Goal: Browse casually

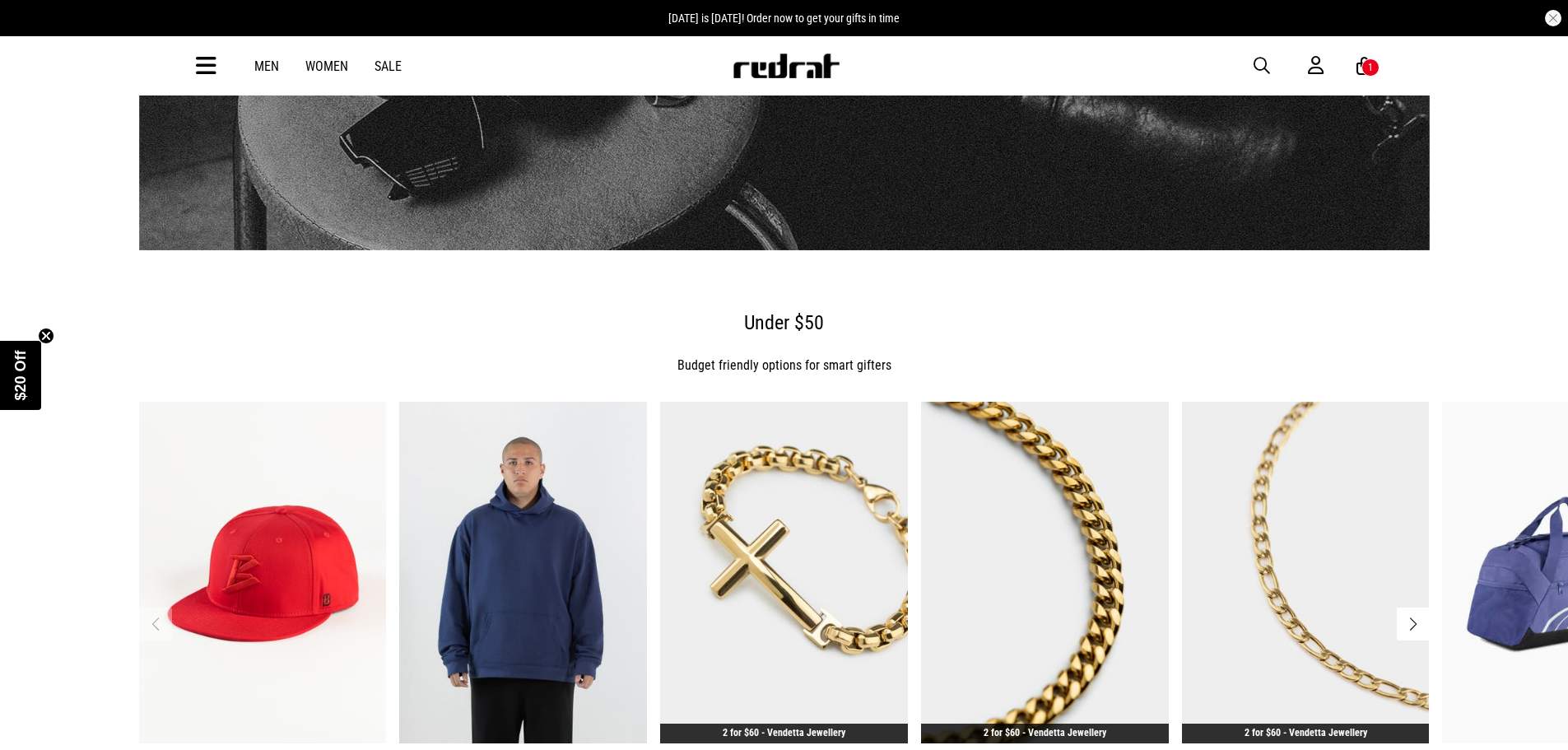
scroll to position [1646, 0]
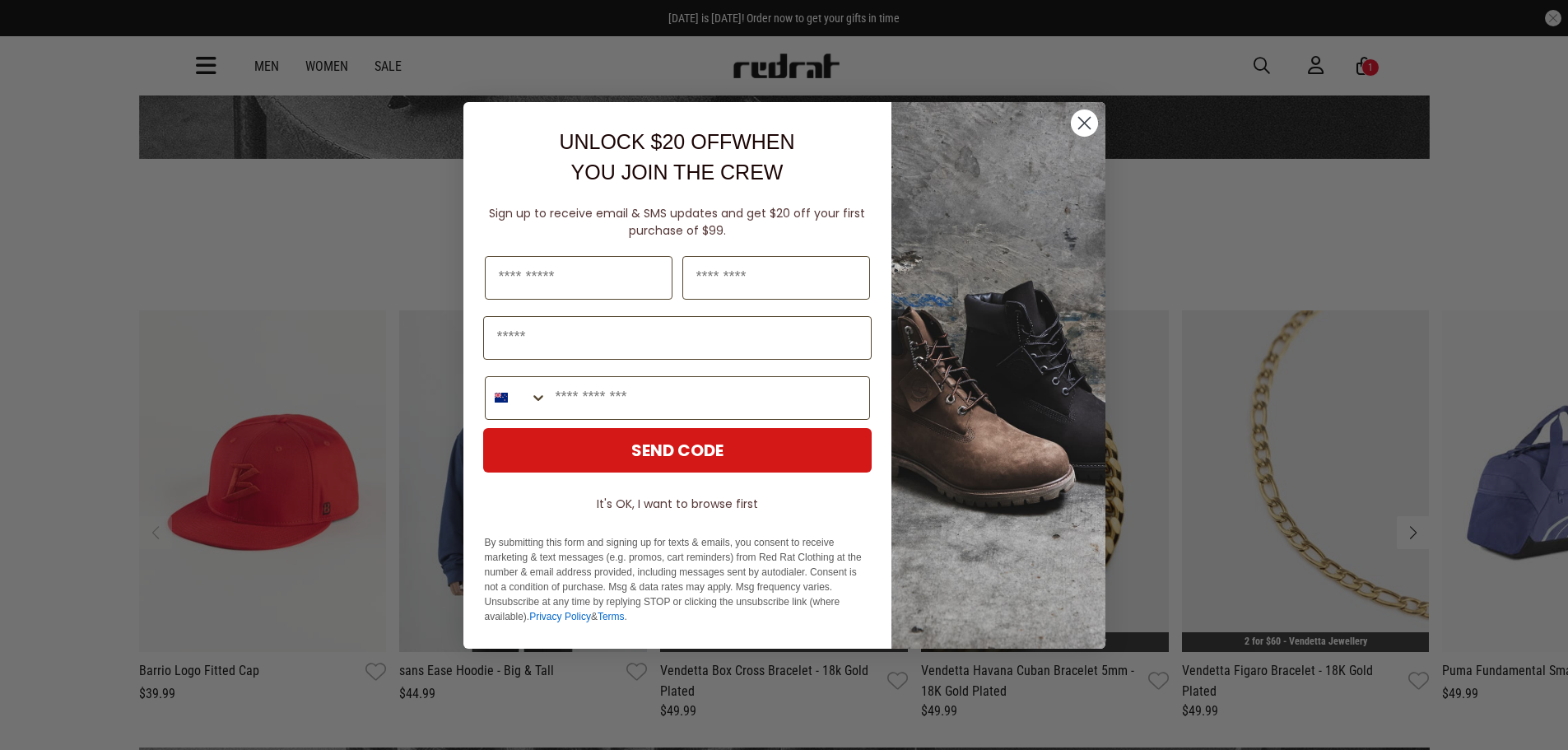
click at [1087, 124] on icon "Close dialog" at bounding box center [1084, 122] width 29 height 29
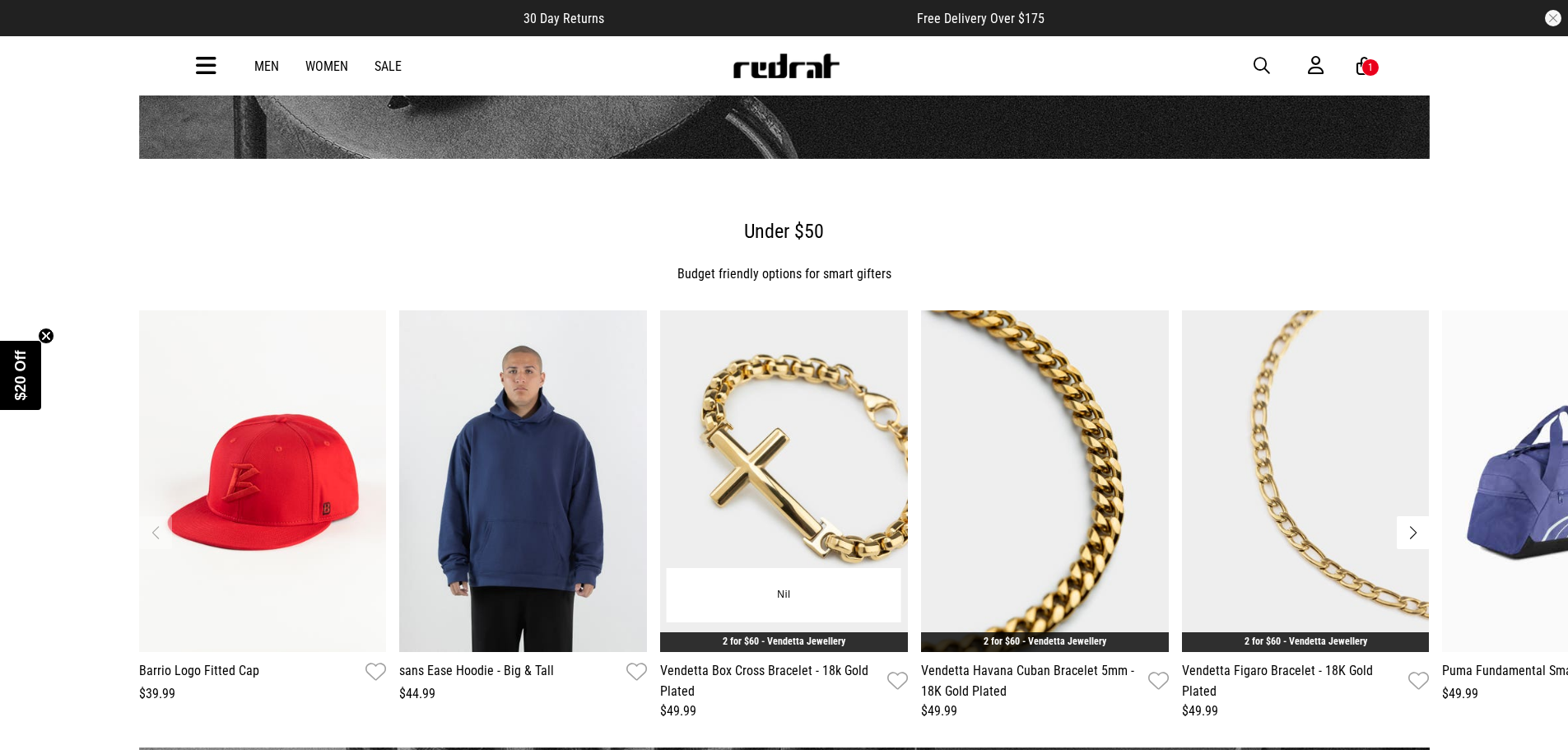
click at [805, 372] on img "3 / 13" at bounding box center [783, 481] width 247 height 342
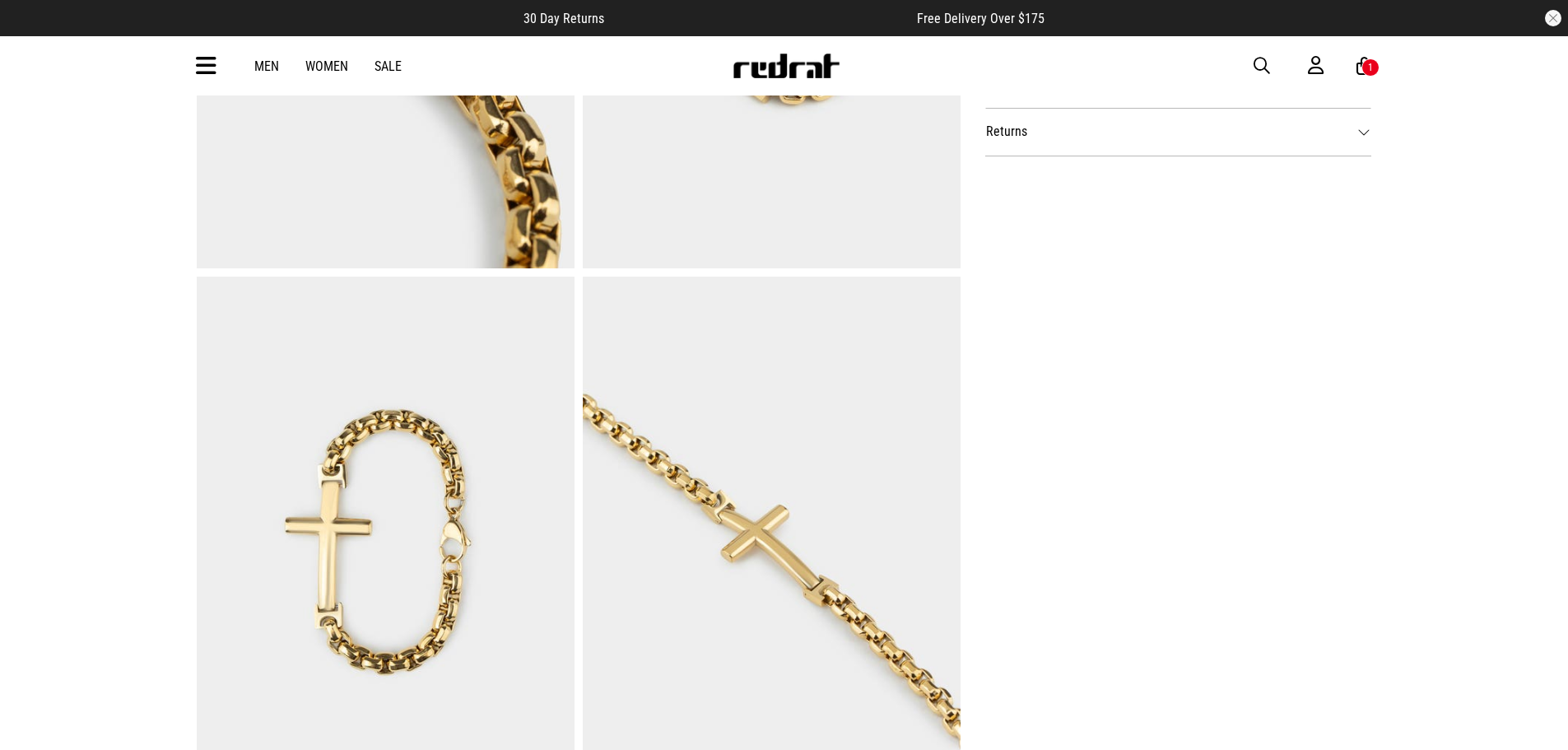
scroll to position [987, 0]
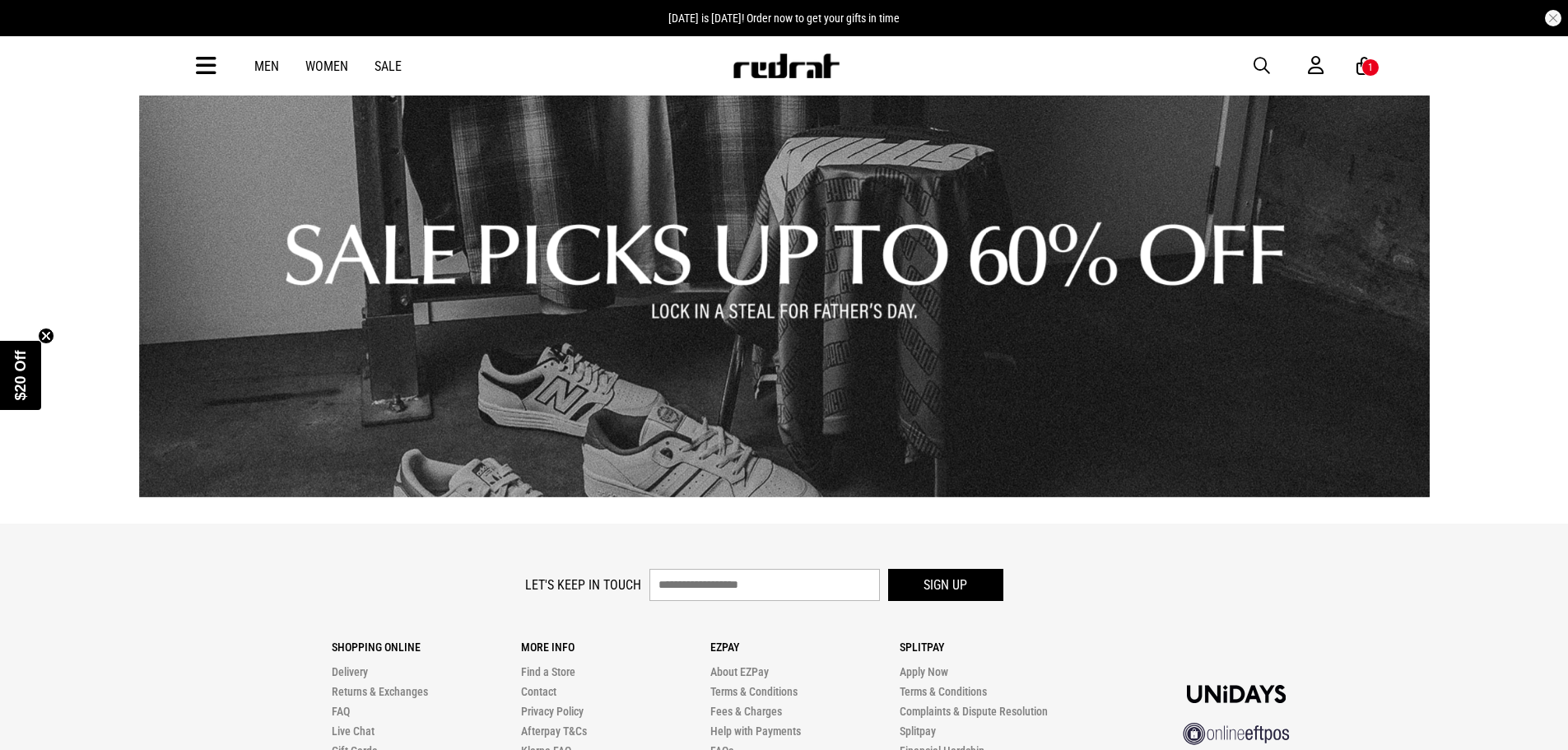
scroll to position [2423, 0]
